Goal: Complete application form: Complete application form

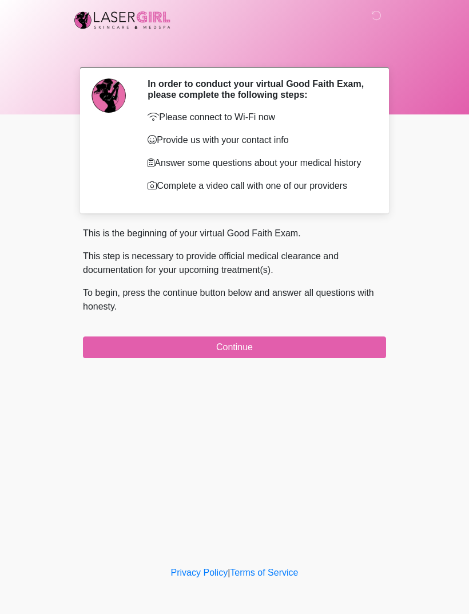
click at [342, 355] on button "Continue" at bounding box center [234, 348] width 303 height 22
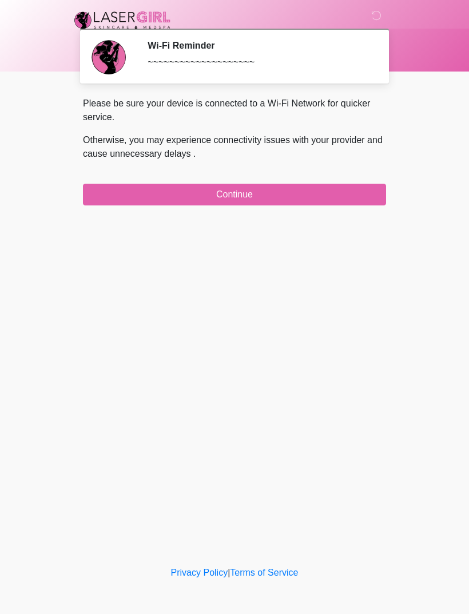
click at [302, 190] on button "Continue" at bounding box center [234, 195] width 303 height 22
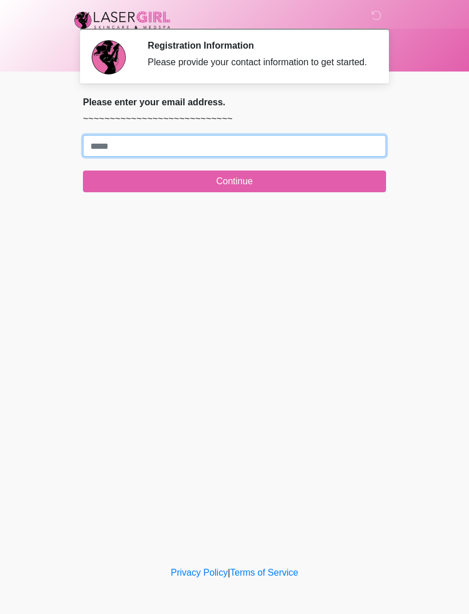
click at [103, 157] on input "Where should we email your treatment plan?" at bounding box center [234, 146] width 303 height 22
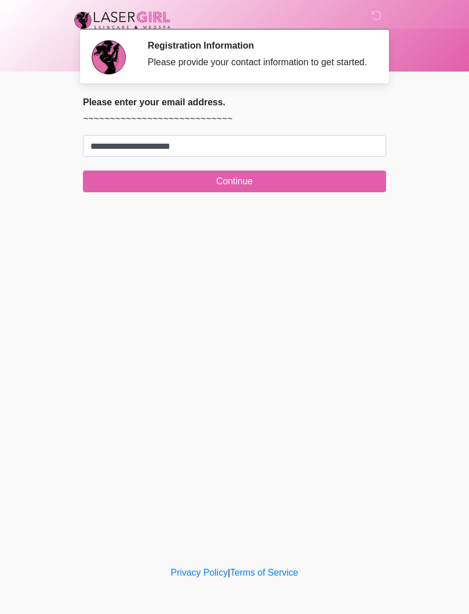
click at [341, 185] on button "Continue" at bounding box center [234, 182] width 303 height 22
click at [271, 188] on button "Continue" at bounding box center [234, 182] width 303 height 22
click at [250, 189] on button "Continue" at bounding box center [234, 182] width 303 height 22
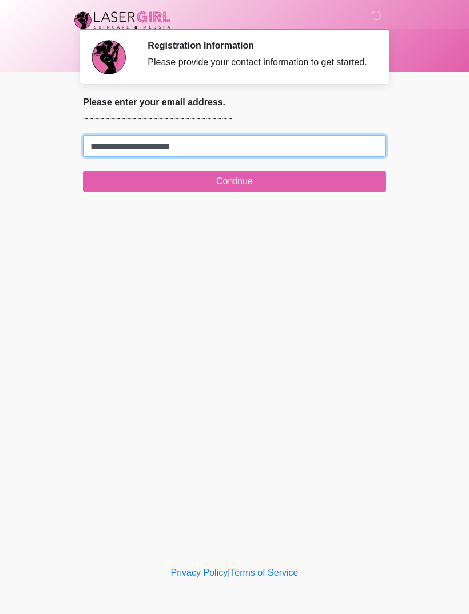
click at [97, 156] on input "**********" at bounding box center [234, 146] width 303 height 22
click at [112, 157] on input "**********" at bounding box center [234, 146] width 303 height 22
type input "**********"
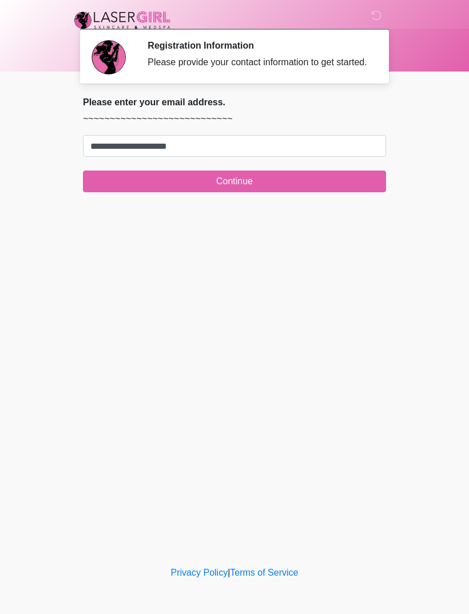
click at [331, 188] on button "Continue" at bounding box center [234, 182] width 303 height 22
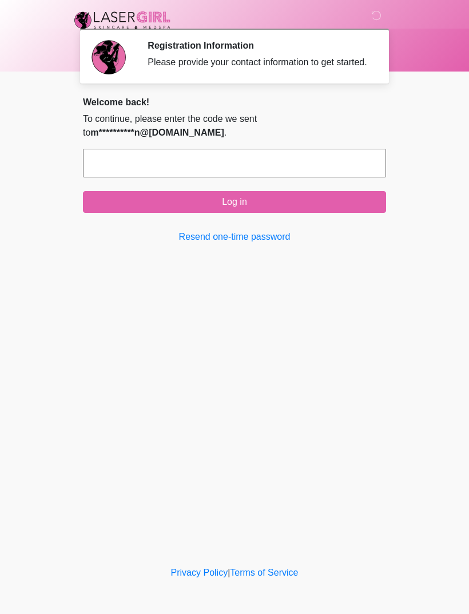
click at [298, 207] on button "Log in" at bounding box center [234, 202] width 303 height 22
click at [272, 343] on div "‎ ‎ Registration Information Please provide your contact information to get sta…" at bounding box center [234, 281] width 343 height 541
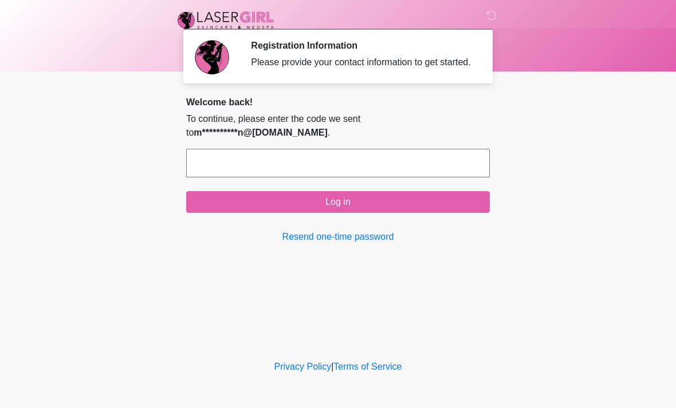
click at [347, 274] on div "‎ ‎ Registration Information Please provide your contact information to get sta…" at bounding box center [337, 178] width 343 height 335
click at [357, 173] on input "text" at bounding box center [337, 163] width 303 height 29
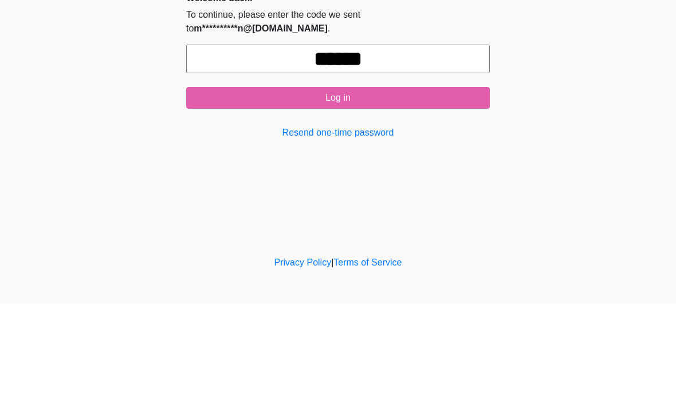
type input "******"
click at [396, 191] on button "Log in" at bounding box center [337, 202] width 303 height 22
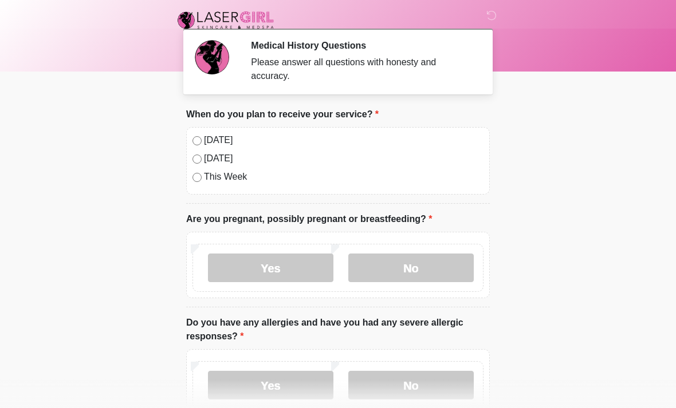
click at [191, 143] on div "Today Tomorrow This Week" at bounding box center [337, 161] width 303 height 68
click at [399, 270] on label "No" at bounding box center [410, 268] width 125 height 29
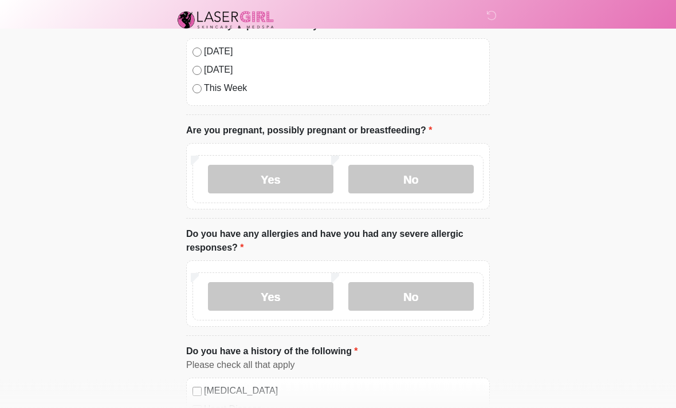
click at [433, 295] on label "No" at bounding box center [410, 297] width 125 height 29
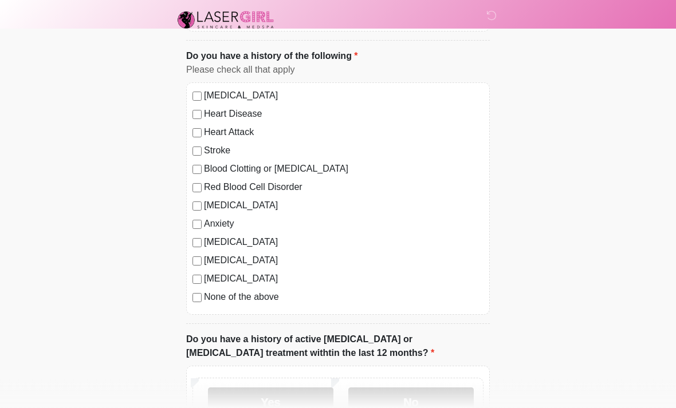
scroll to position [392, 0]
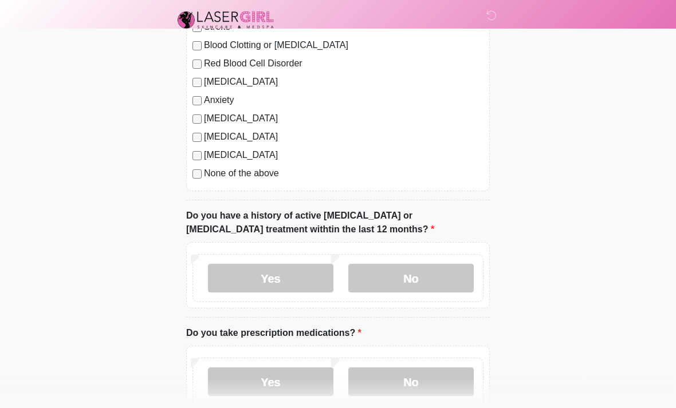
click at [420, 285] on label "No" at bounding box center [410, 278] width 125 height 29
click at [444, 378] on label "No" at bounding box center [410, 382] width 125 height 29
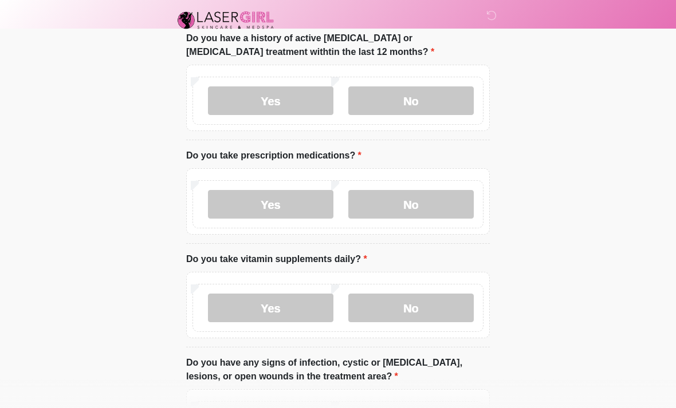
click at [411, 318] on label "No" at bounding box center [410, 308] width 125 height 29
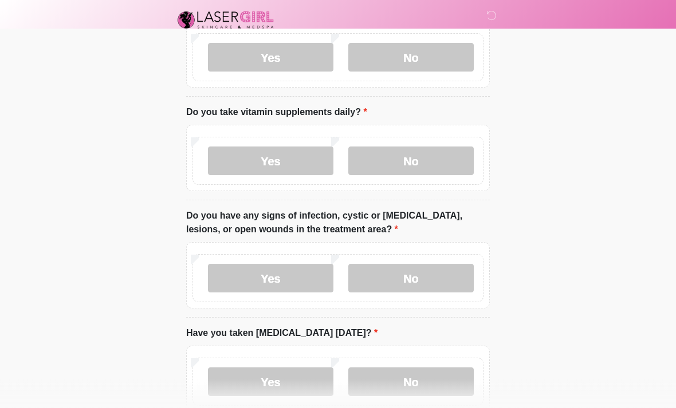
scroll to position [832, 0]
click at [433, 277] on label "No" at bounding box center [410, 278] width 125 height 29
click at [428, 388] on label "No" at bounding box center [410, 382] width 125 height 29
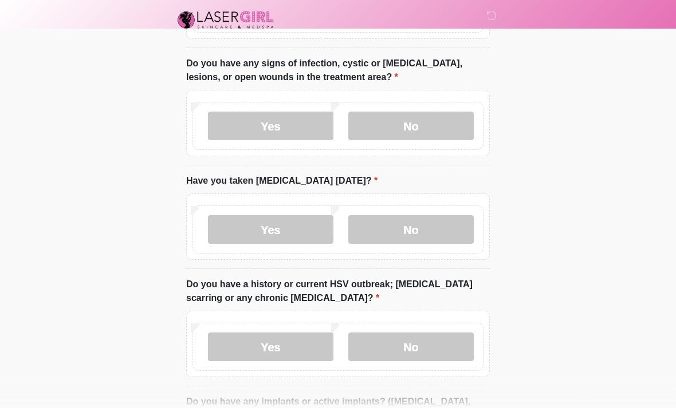
scroll to position [982, 0]
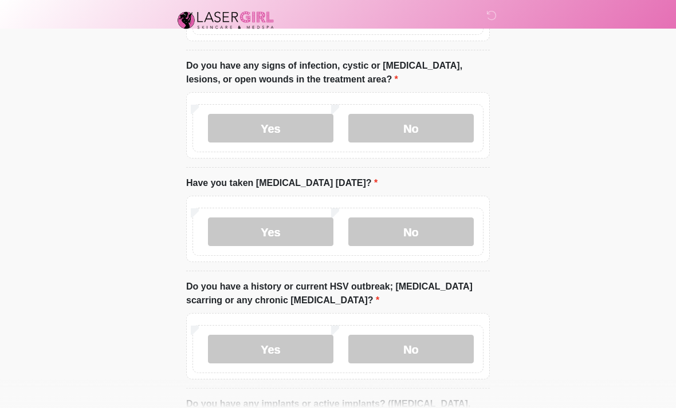
click at [437, 351] on label "No" at bounding box center [410, 349] width 125 height 29
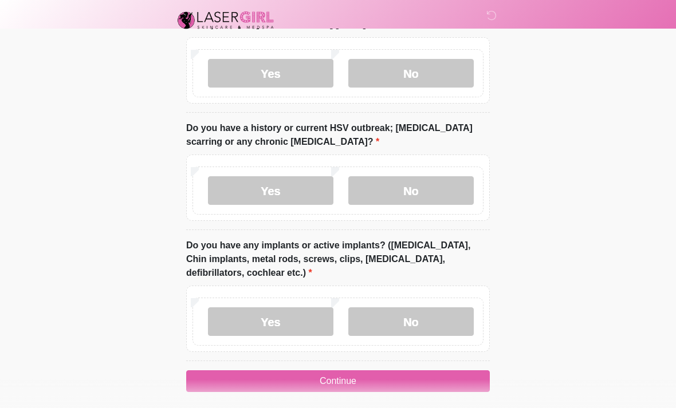
scroll to position [1147, 0]
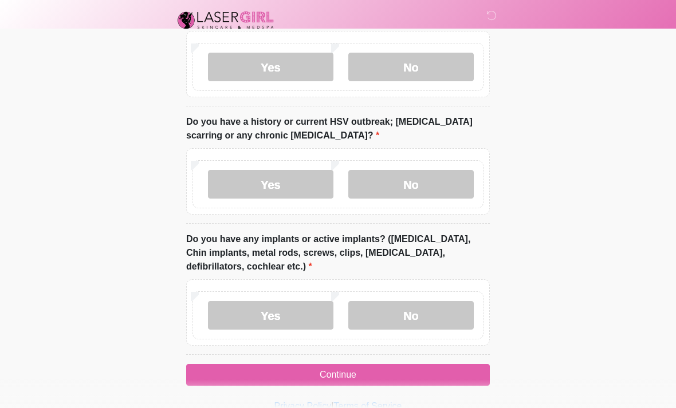
click at [437, 310] on label "No" at bounding box center [410, 315] width 125 height 29
click at [432, 373] on button "Continue" at bounding box center [337, 375] width 303 height 22
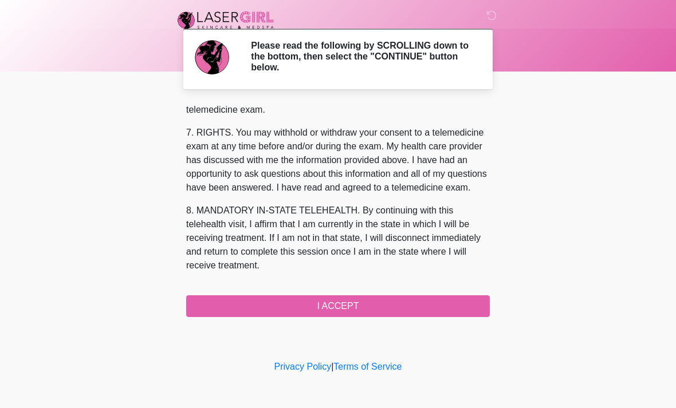
scroll to position [485, 0]
click at [396, 309] on button "I ACCEPT" at bounding box center [337, 306] width 303 height 22
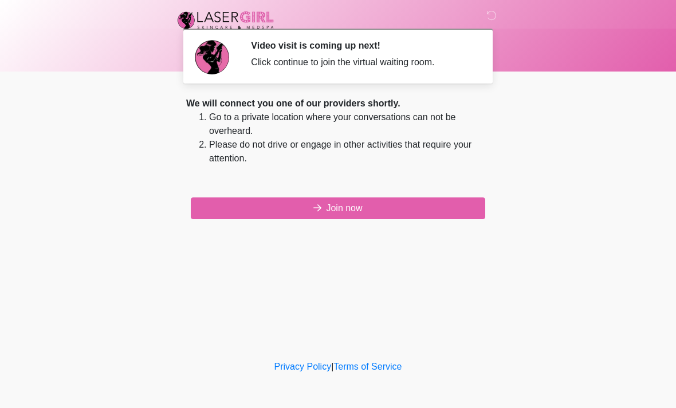
click at [416, 206] on button "Join now" at bounding box center [338, 209] width 294 height 22
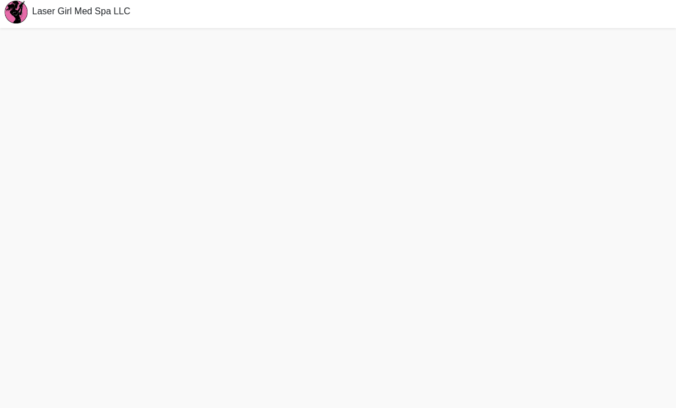
scroll to position [35, 0]
